Goal: Navigation & Orientation: Understand site structure

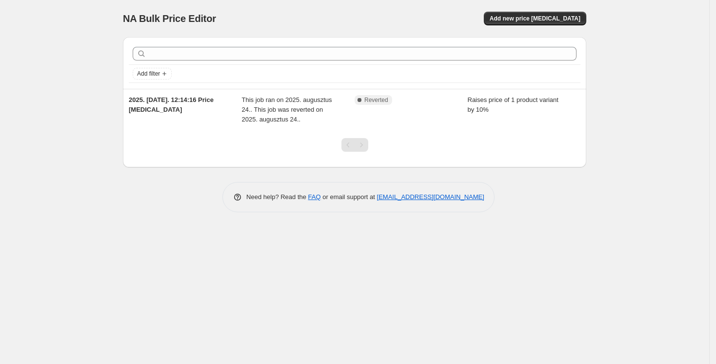
click at [583, 72] on div "Add filter" at bounding box center [354, 63] width 463 height 52
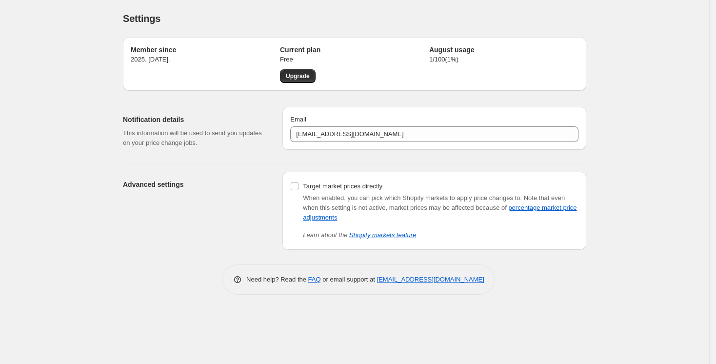
drag, startPoint x: 217, startPoint y: 179, endPoint x: 192, endPoint y: 195, distance: 30.3
click at [192, 195] on div "Advanced settings" at bounding box center [199, 211] width 152 height 78
